Goal: Use online tool/utility: Utilize a website feature to perform a specific function

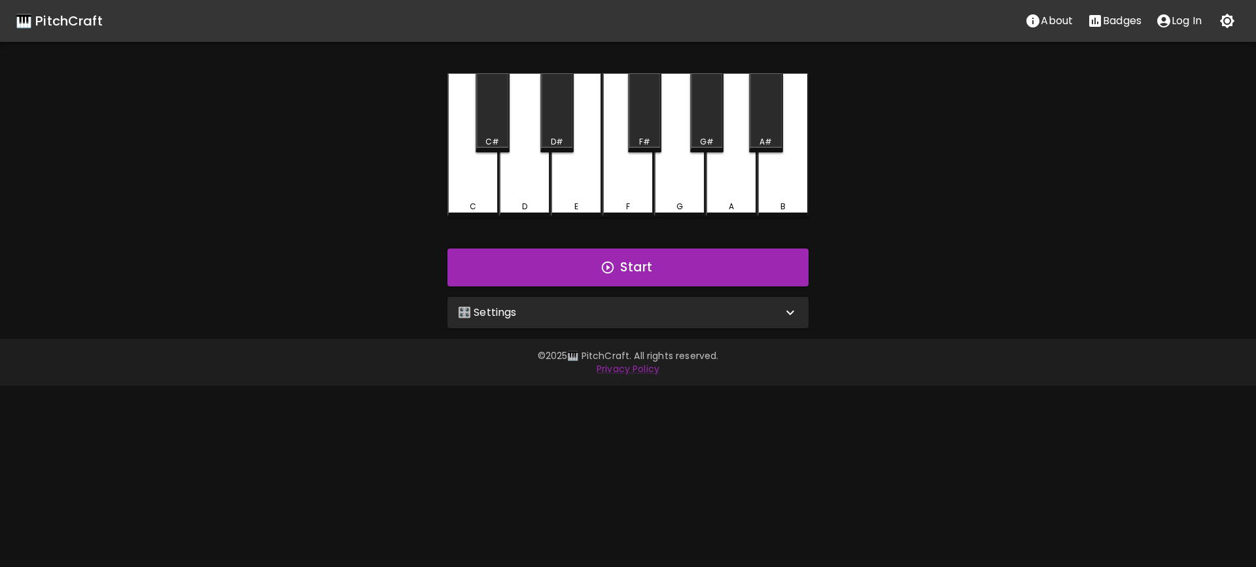
click at [565, 306] on div "🎛️ Settings" at bounding box center [620, 313] width 324 height 16
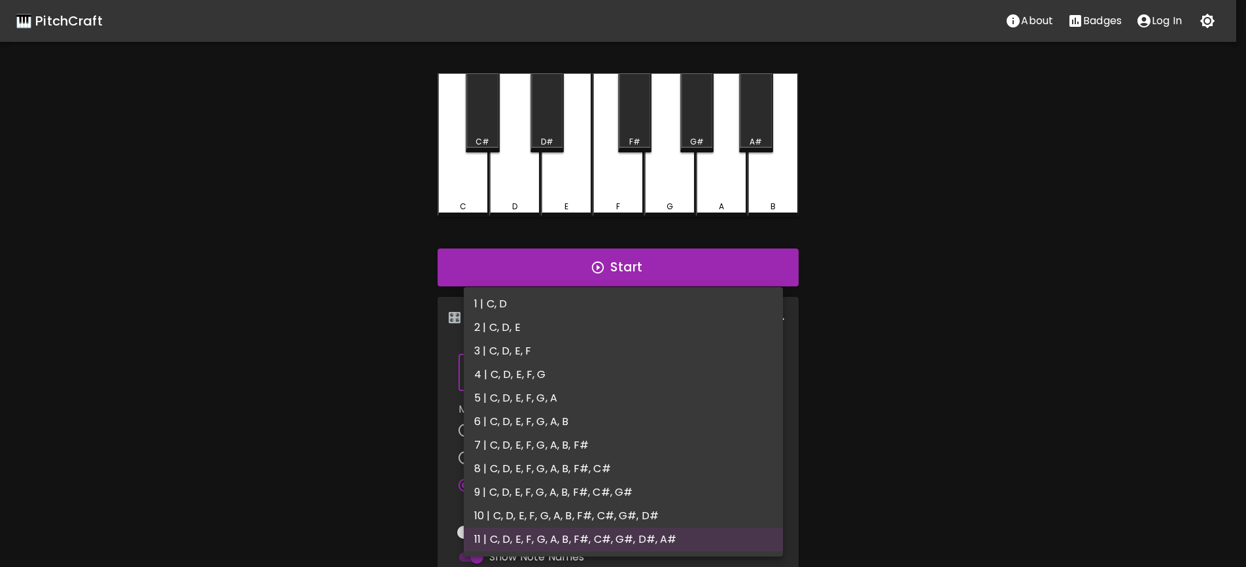
click at [574, 365] on body "🎹 PitchCraft About Badges Log In C C# D D# E F F# G G# A A# B Start 🎛️ Settings…" at bounding box center [623, 396] width 1246 height 792
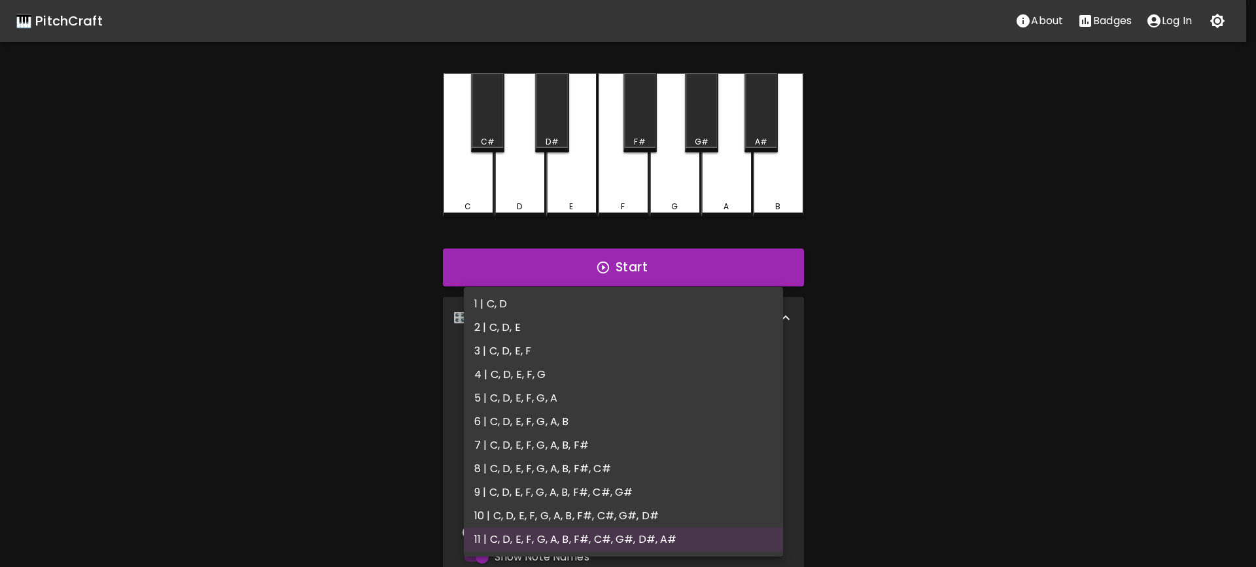
click at [960, 400] on div at bounding box center [628, 283] width 1256 height 567
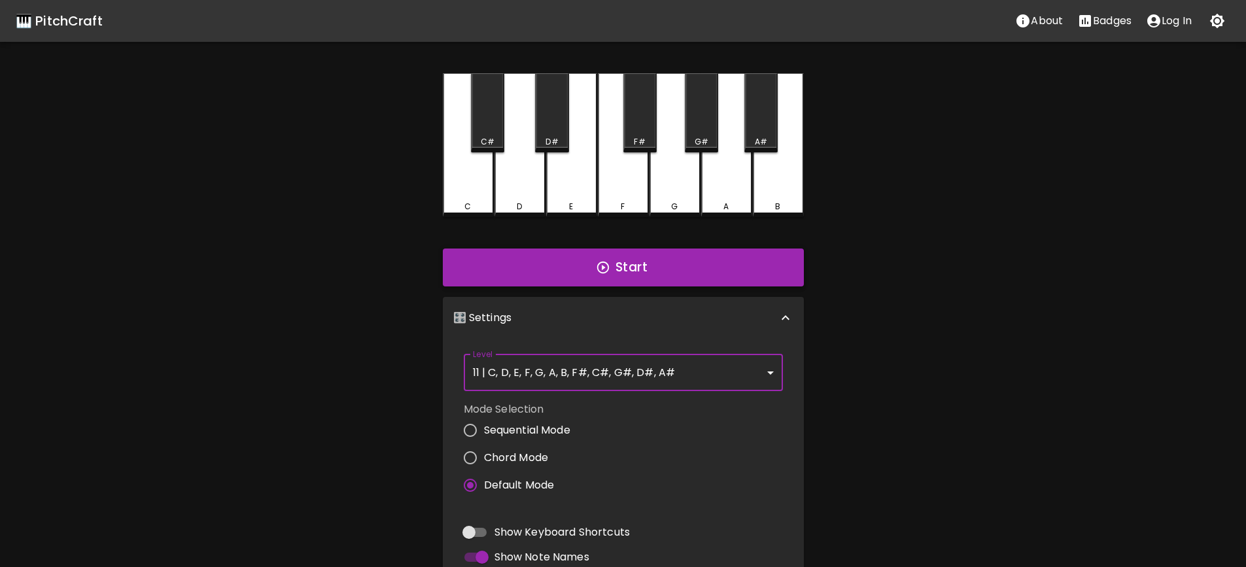
click at [624, 275] on button "Start" at bounding box center [623, 268] width 361 height 38
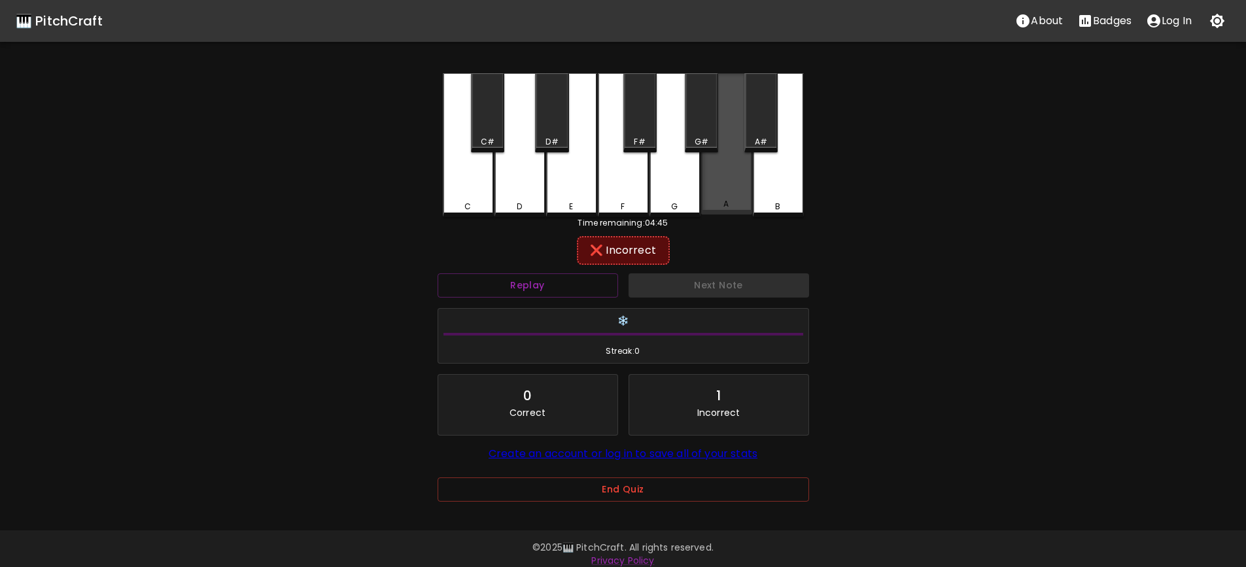
click at [723, 197] on div "A" at bounding box center [726, 143] width 51 height 141
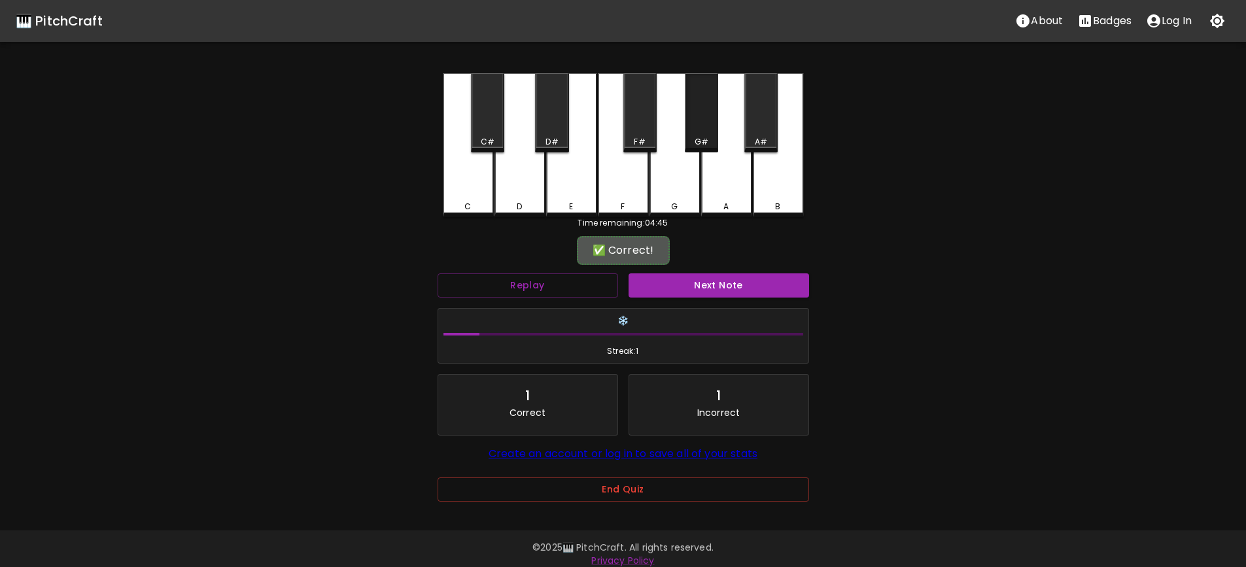
drag, startPoint x: 687, startPoint y: 123, endPoint x: 780, endPoint y: 104, distance: 94.8
click at [695, 127] on div "G#" at bounding box center [701, 112] width 33 height 79
click at [754, 287] on button "Next Note" at bounding box center [719, 285] width 181 height 24
click at [489, 125] on div "C#" at bounding box center [487, 112] width 33 height 79
click at [705, 290] on button "Next Note" at bounding box center [719, 285] width 181 height 24
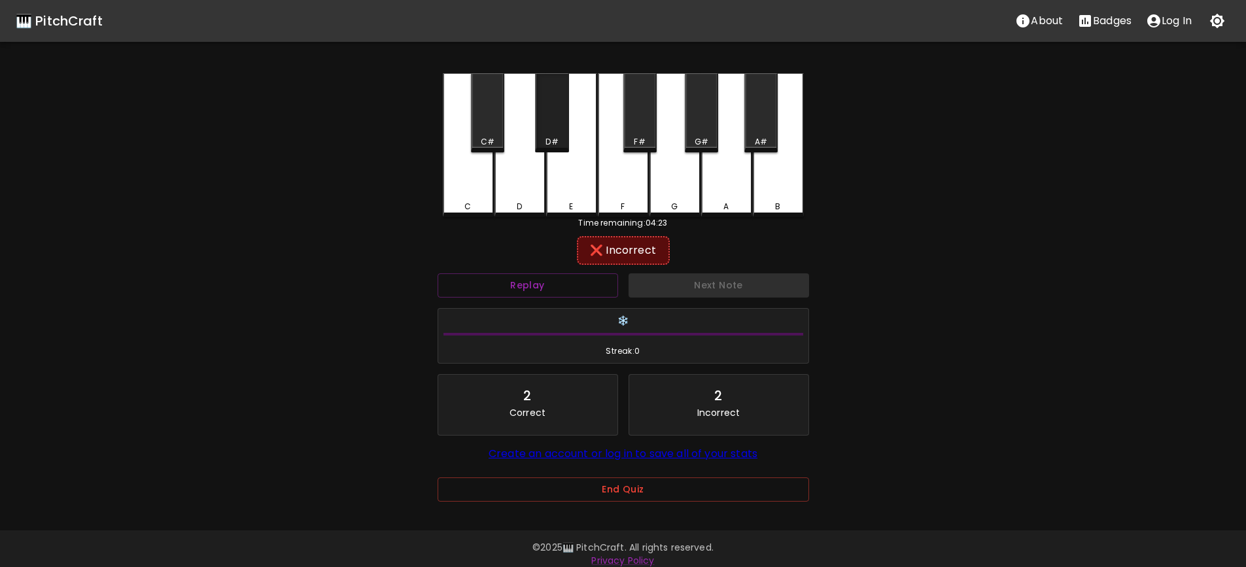
drag, startPoint x: 551, startPoint y: 117, endPoint x: 566, endPoint y: 173, distance: 57.6
click at [552, 117] on div "D#" at bounding box center [551, 112] width 33 height 79
click at [566, 191] on div "E" at bounding box center [571, 143] width 51 height 141
click at [523, 188] on div "D" at bounding box center [520, 143] width 51 height 141
click at [638, 135] on div "F#" at bounding box center [639, 112] width 33 height 79
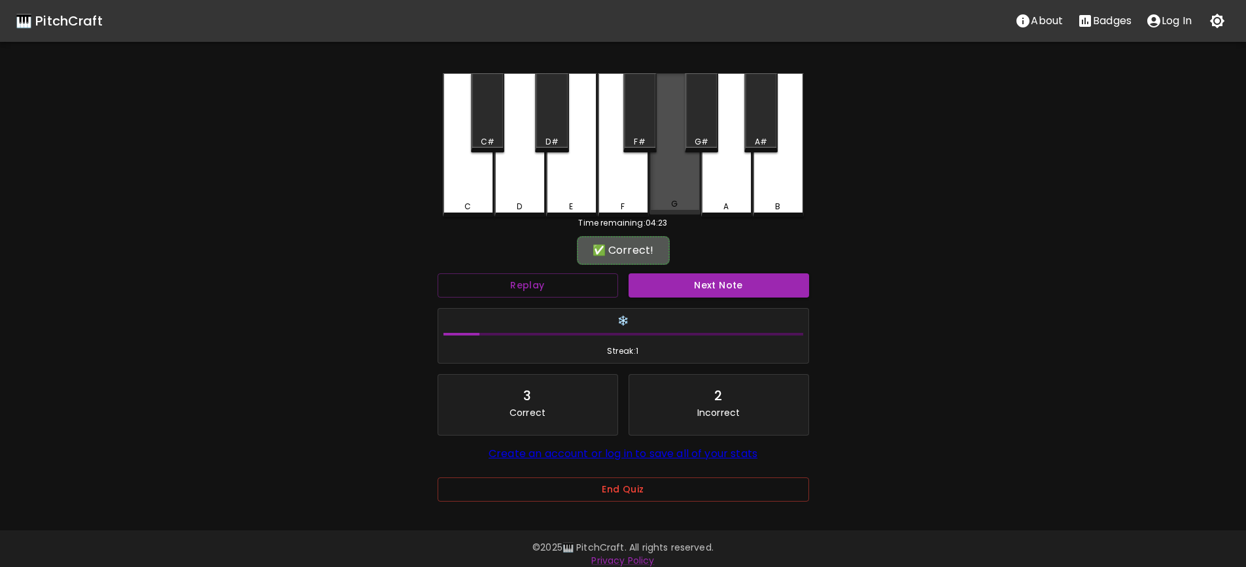
drag, startPoint x: 678, startPoint y: 173, endPoint x: 587, endPoint y: 14, distance: 182.6
click at [678, 173] on div "G" at bounding box center [675, 143] width 51 height 141
click at [534, 283] on button "Replay" at bounding box center [528, 285] width 181 height 24
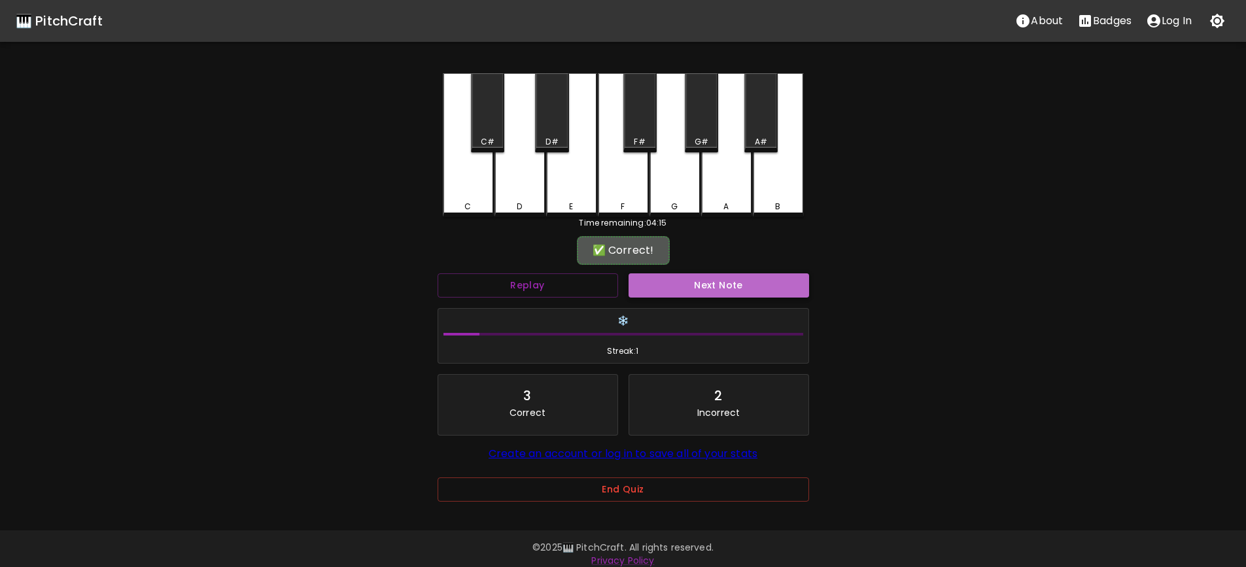
click at [691, 289] on button "Next Note" at bounding box center [719, 285] width 181 height 24
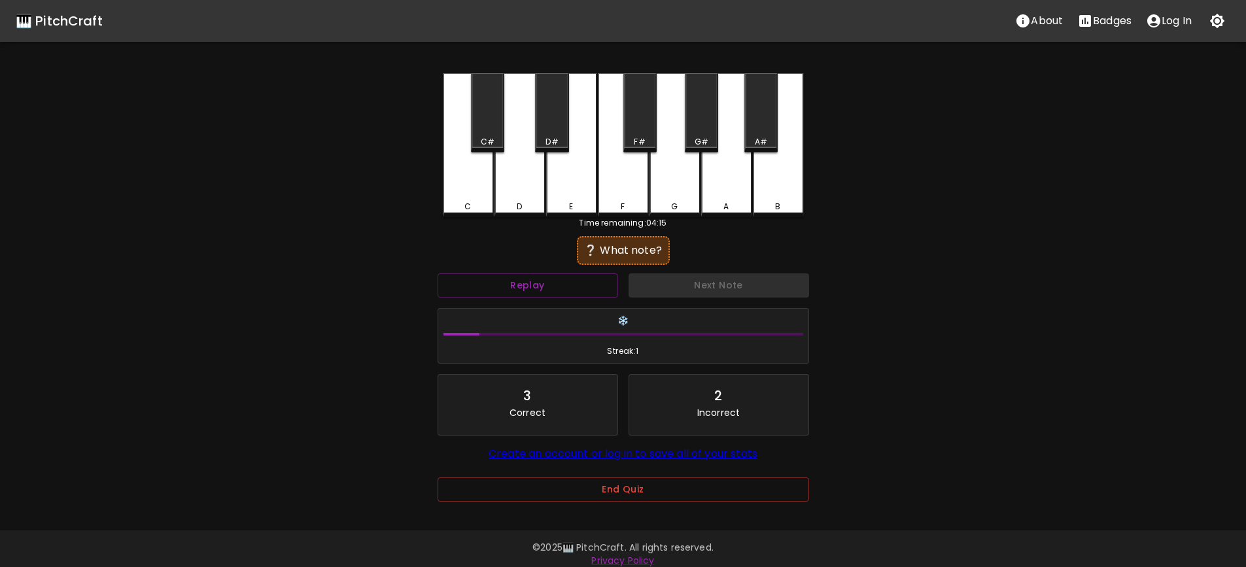
click at [780, 184] on div "B" at bounding box center [778, 145] width 51 height 144
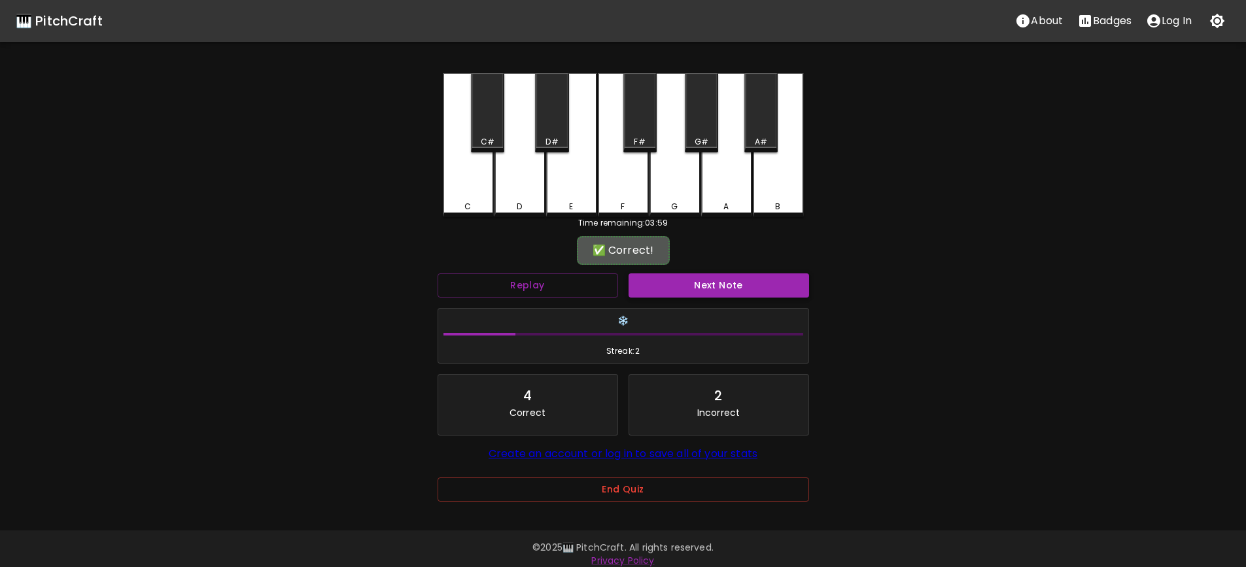
click at [724, 290] on button "Next Note" at bounding box center [719, 285] width 181 height 24
click at [663, 184] on div "G" at bounding box center [675, 143] width 51 height 141
click at [697, 293] on button "Next Note" at bounding box center [719, 285] width 181 height 24
click at [728, 193] on div "A" at bounding box center [726, 143] width 51 height 141
click at [332, 269] on div "🎹 PitchCraft About Badges Log In C C# D D# E F F# G G# A A# B Time remaining: 0…" at bounding box center [623, 260] width 1246 height 520
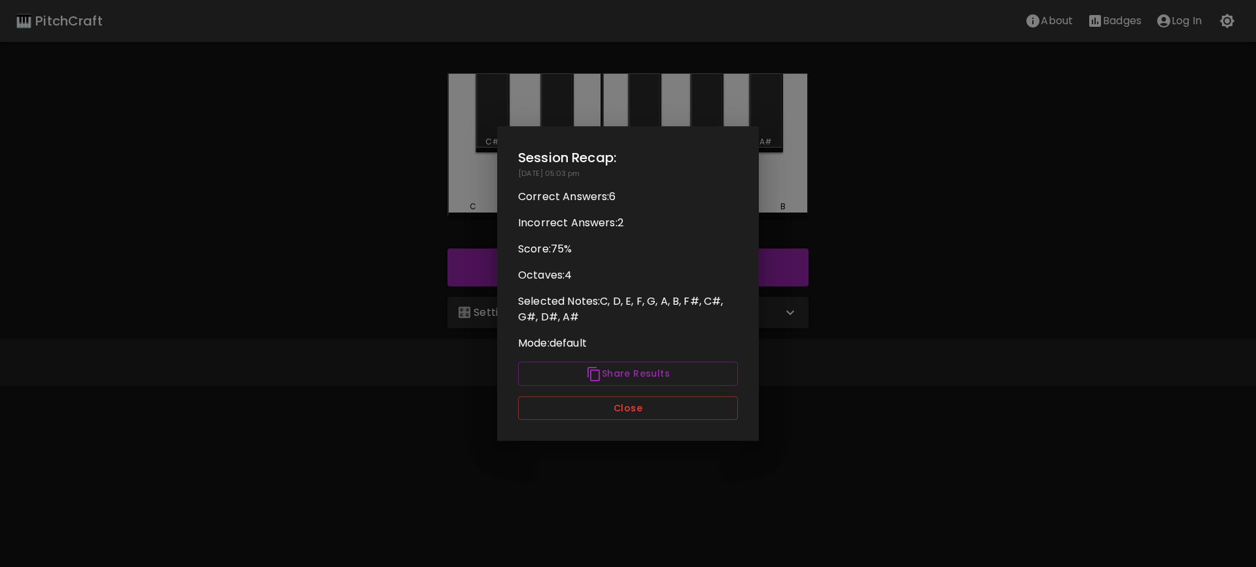
drag, startPoint x: 350, startPoint y: 436, endPoint x: 377, endPoint y: 436, distance: 26.8
click at [351, 436] on div at bounding box center [628, 283] width 1256 height 567
